Goal: Browse casually

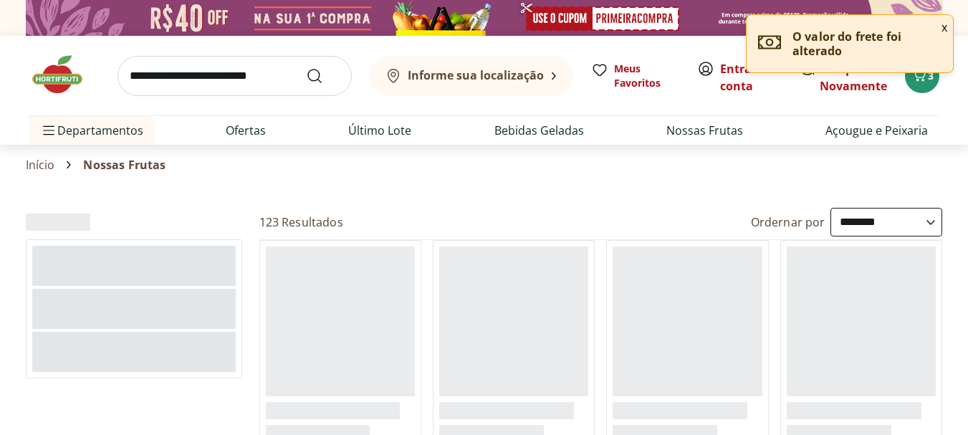
select select "**********"
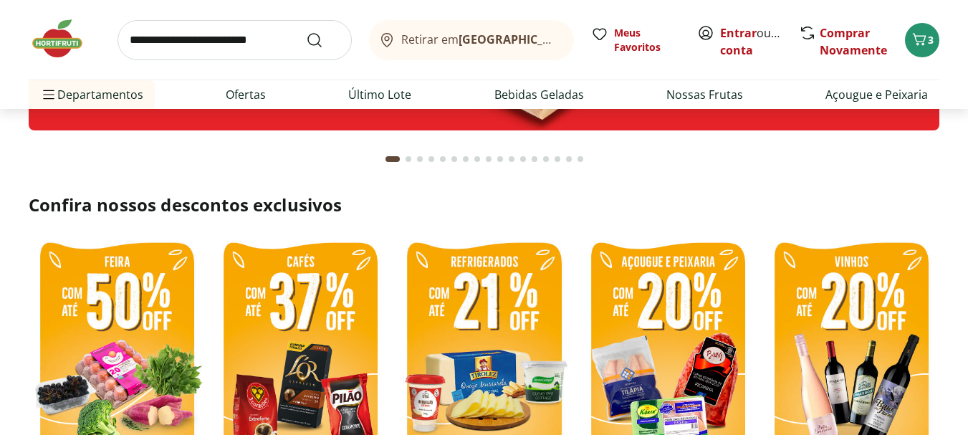
scroll to position [215, 0]
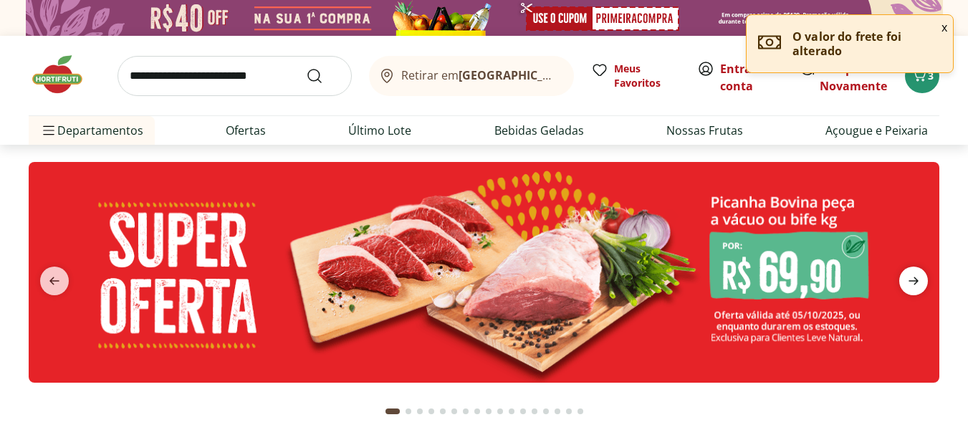
click at [914, 276] on icon "next" at bounding box center [913, 280] width 17 height 17
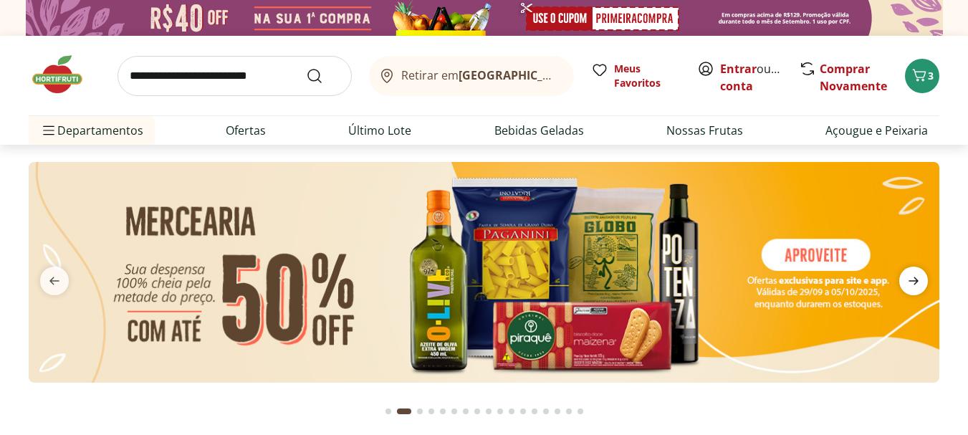
click at [914, 276] on icon "next" at bounding box center [913, 280] width 17 height 17
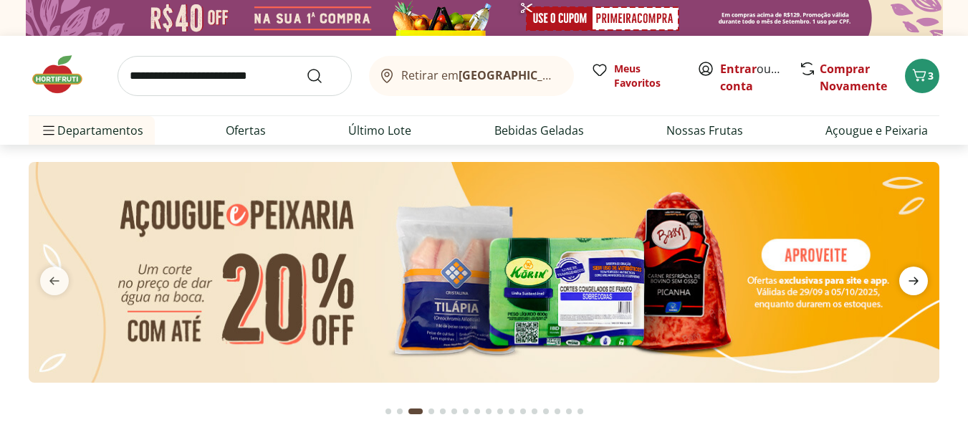
click at [914, 276] on icon "next" at bounding box center [913, 280] width 17 height 17
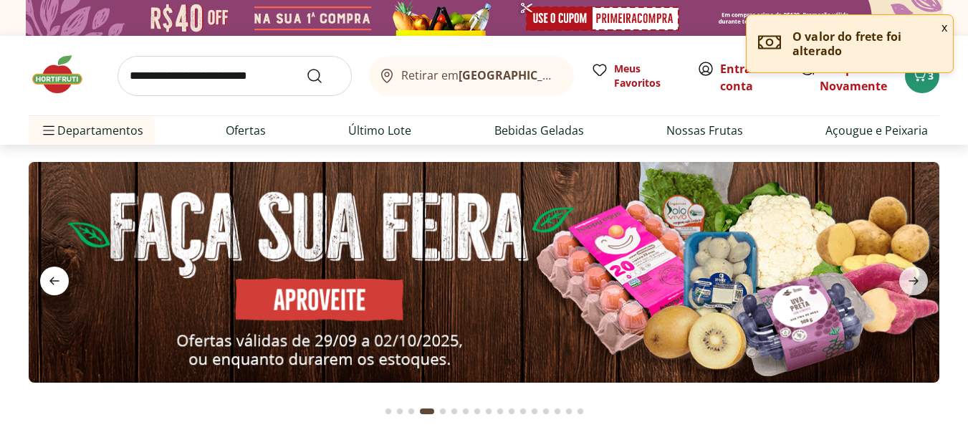
click at [52, 280] on icon "previous" at bounding box center [54, 281] width 10 height 8
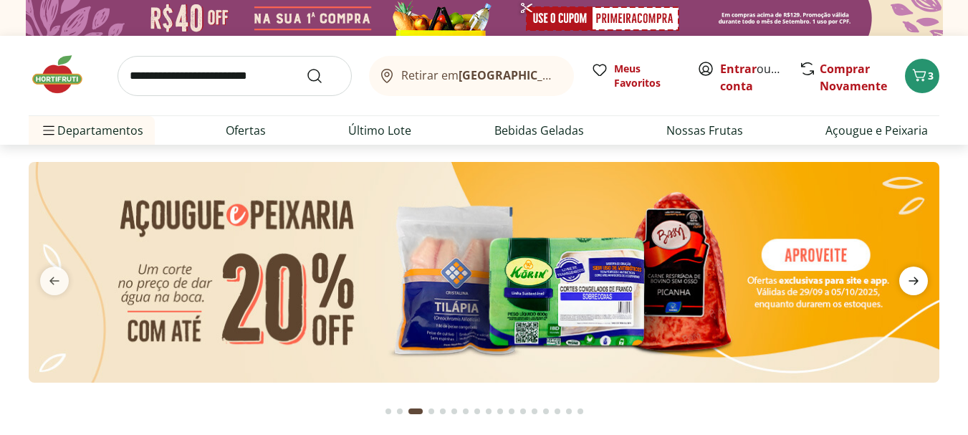
click at [914, 279] on icon "next" at bounding box center [913, 280] width 17 height 17
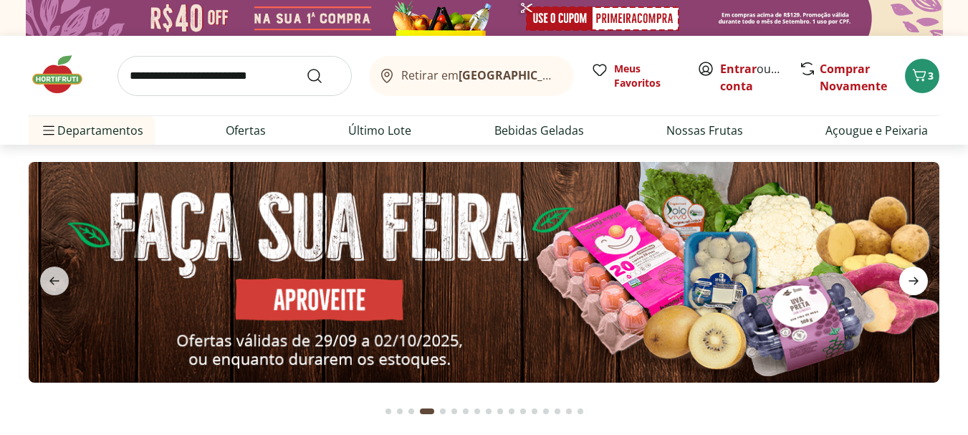
click at [914, 279] on icon "next" at bounding box center [913, 280] width 17 height 17
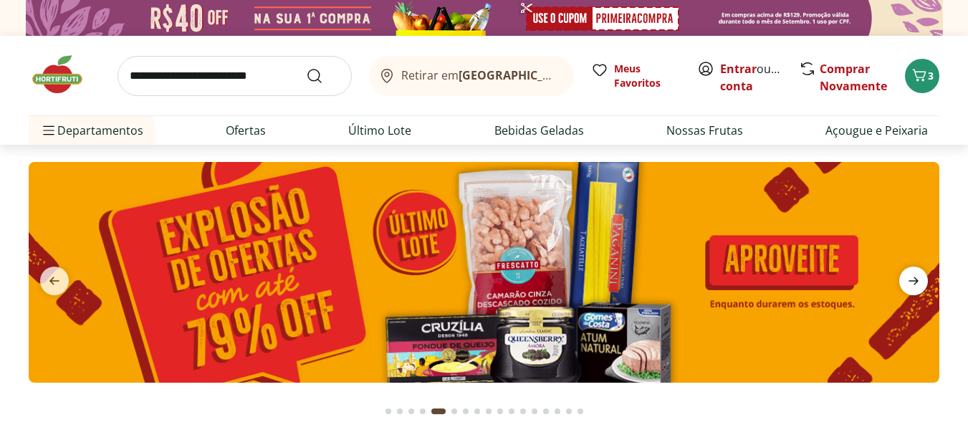
click at [914, 279] on icon "next" at bounding box center [913, 280] width 17 height 17
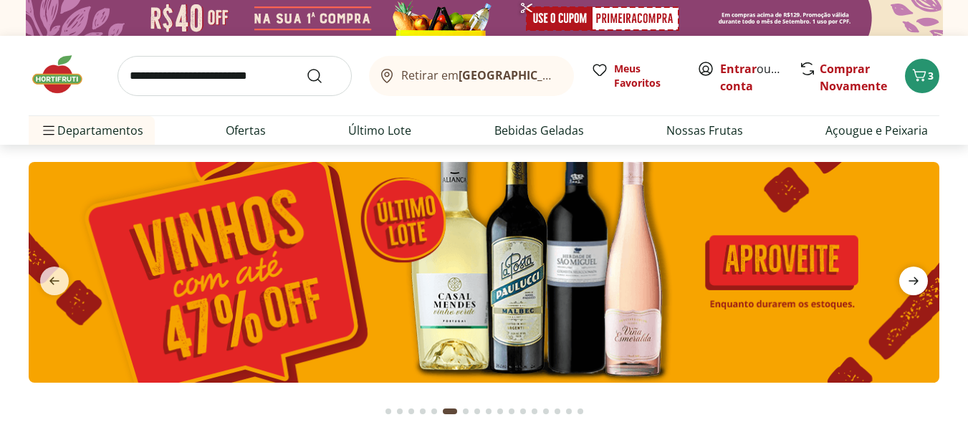
click at [914, 279] on icon "next" at bounding box center [913, 280] width 17 height 17
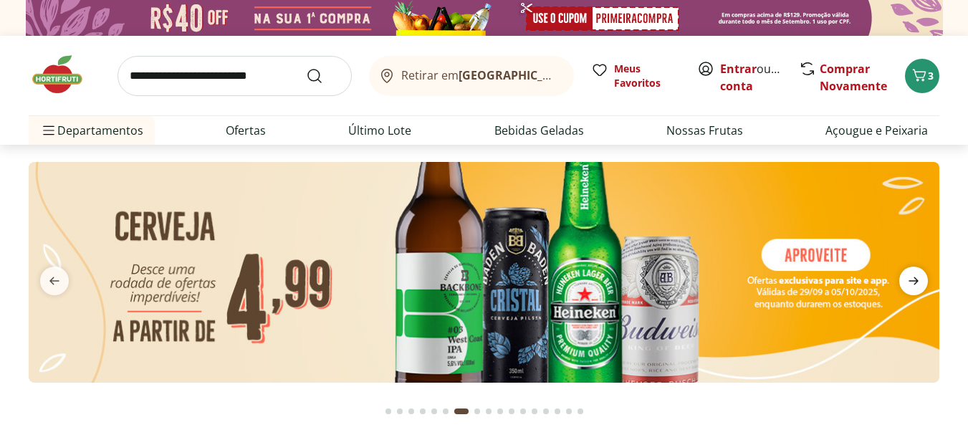
click at [914, 279] on icon "next" at bounding box center [913, 280] width 17 height 17
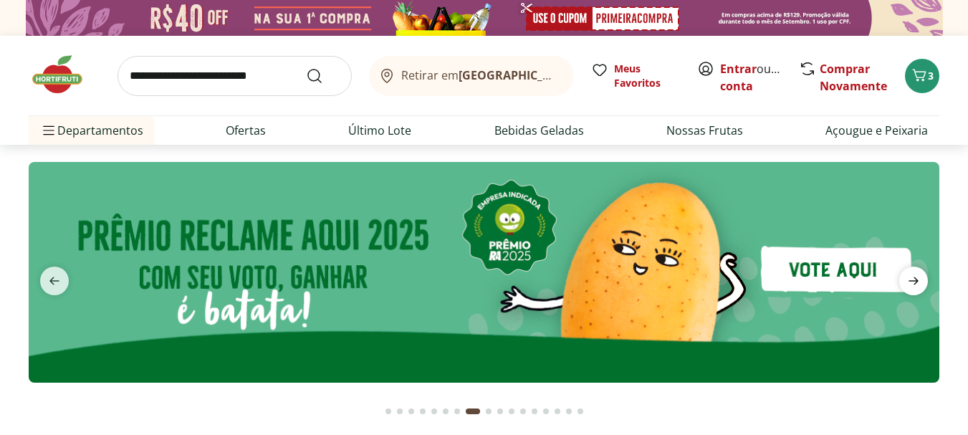
click at [914, 279] on icon "next" at bounding box center [913, 280] width 17 height 17
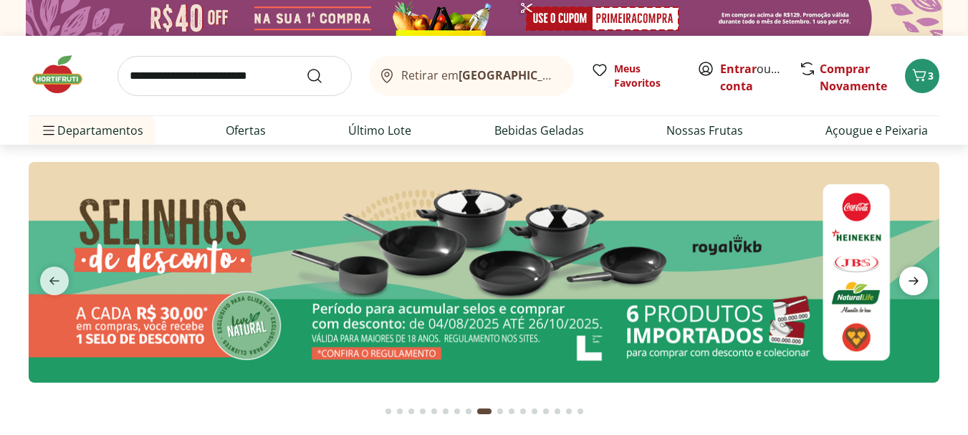
click at [914, 279] on icon "next" at bounding box center [913, 280] width 17 height 17
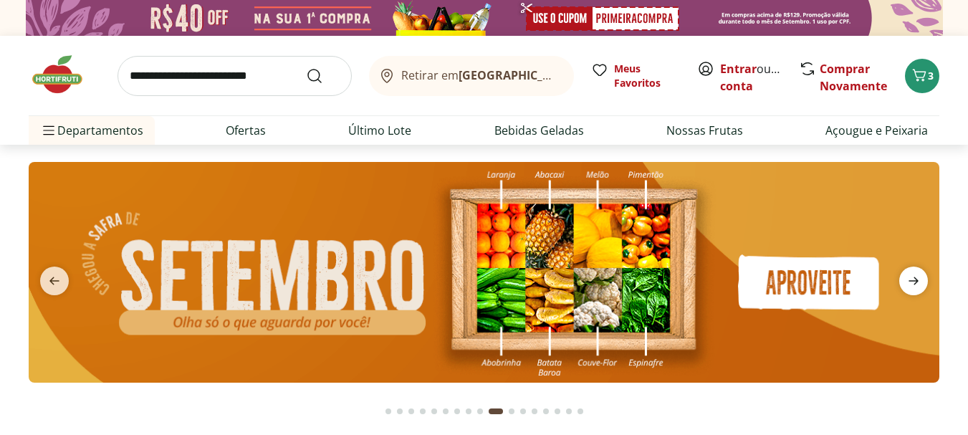
click at [914, 279] on icon "next" at bounding box center [913, 280] width 17 height 17
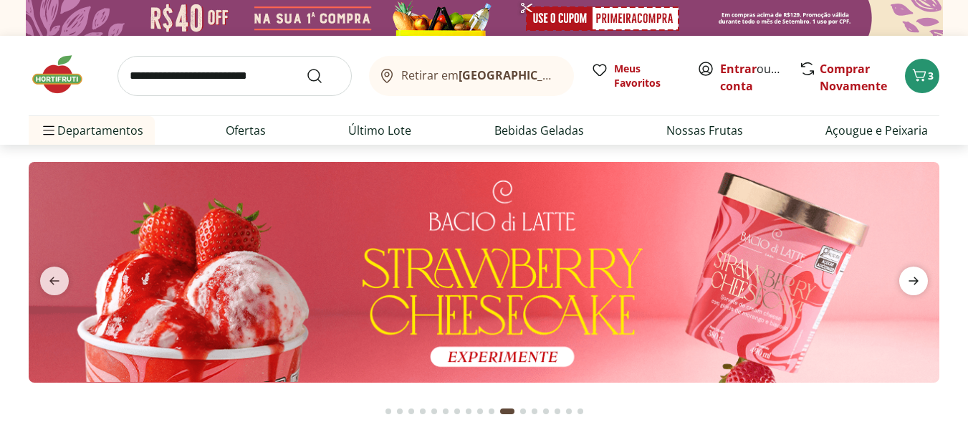
click at [914, 279] on icon "next" at bounding box center [913, 280] width 17 height 17
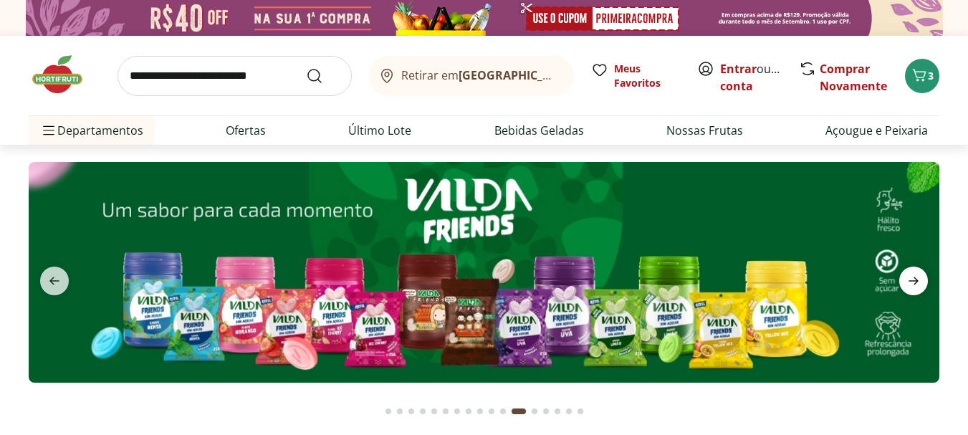
click at [914, 279] on icon "next" at bounding box center [913, 280] width 17 height 17
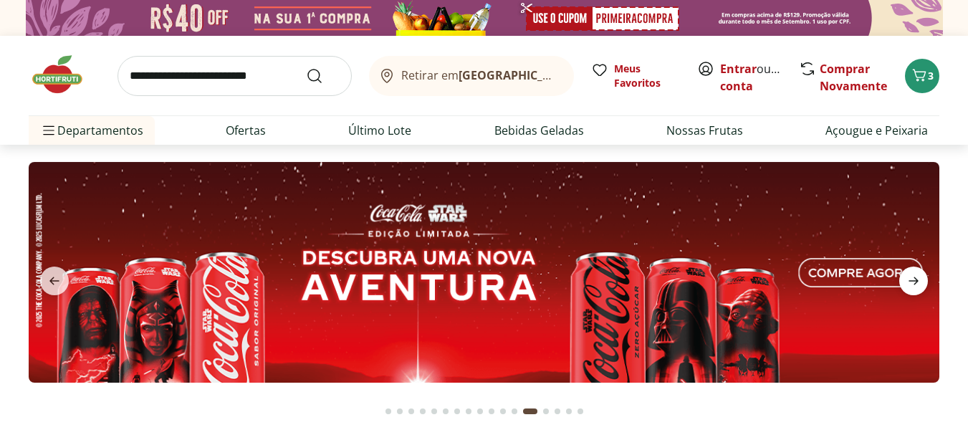
click at [914, 279] on icon "next" at bounding box center [913, 280] width 17 height 17
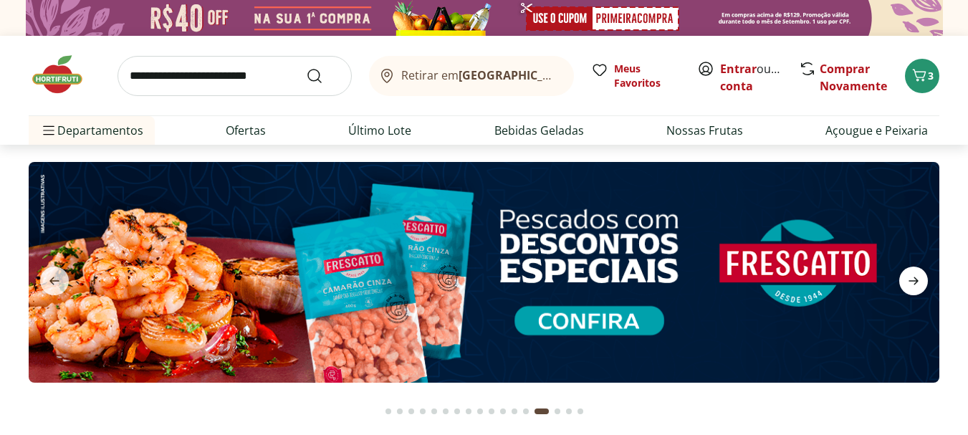
click at [908, 284] on icon "next" at bounding box center [913, 280] width 17 height 17
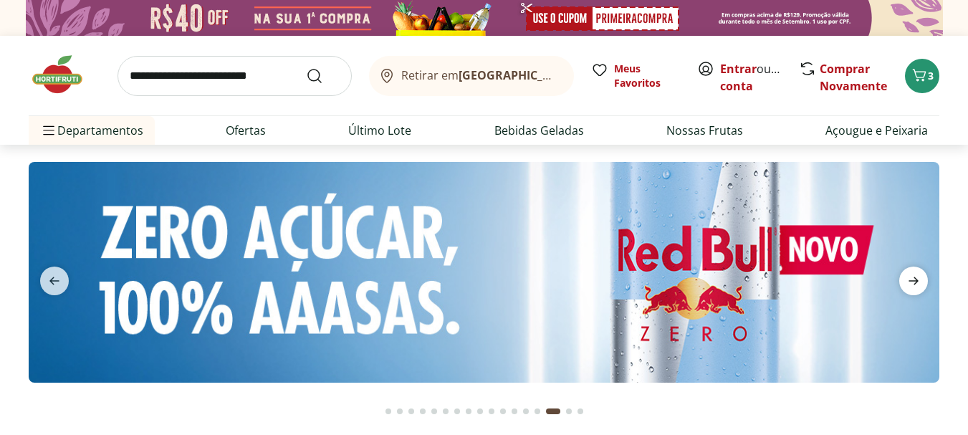
click at [908, 284] on icon "next" at bounding box center [913, 280] width 17 height 17
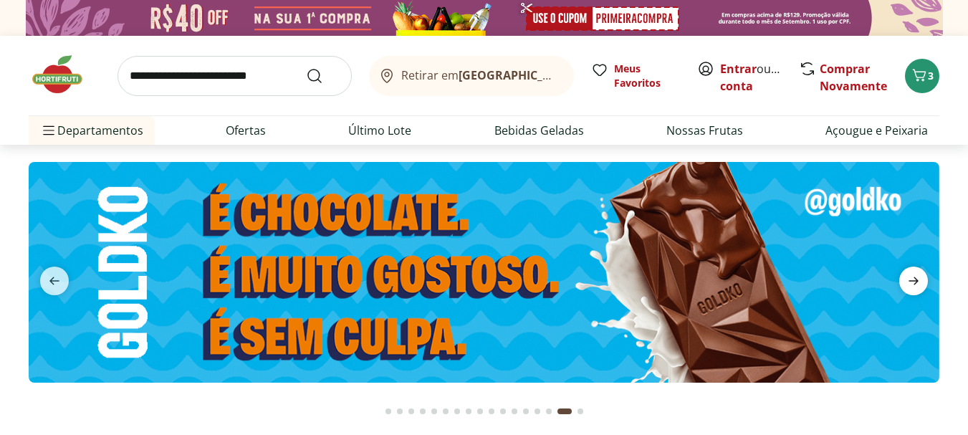
click at [908, 284] on icon "next" at bounding box center [913, 280] width 17 height 17
